Goal: Information Seeking & Learning: Learn about a topic

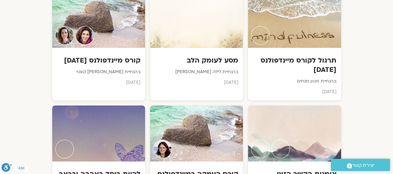
scroll to position [2012, 0]
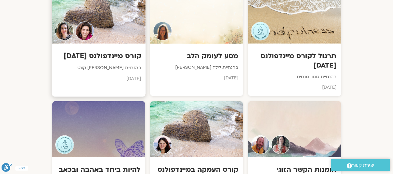
click at [124, 52] on h3 "קורס מיינדפולנס [DATE]" at bounding box center [98, 56] width 85 height 10
click at [128, 51] on h3 "קורס מיינדפולנס [DATE]" at bounding box center [98, 56] width 85 height 10
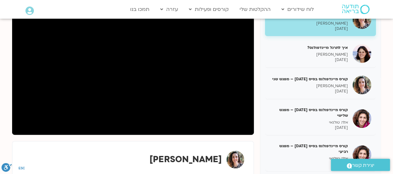
scroll to position [102, 0]
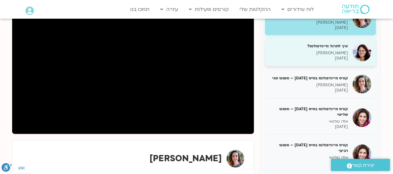
click at [332, 52] on p "מיכל גורל" at bounding box center [309, 52] width 78 height 5
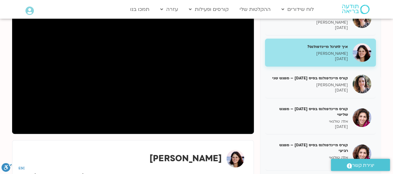
click at [0, 127] on section "קורס מיינדפולנס בסיס מרץ 25 – מפגש ראשון יעל קונטי 03/03/2025 איך לתרגל מיינדפו…" at bounding box center [196, 131] width 393 height 305
click at [133, 158] on div "מיכל גורל" at bounding box center [133, 158] width 223 height 18
click at [141, 165] on div "מיכל גורל" at bounding box center [133, 158] width 223 height 18
